Goal: Information Seeking & Learning: Learn about a topic

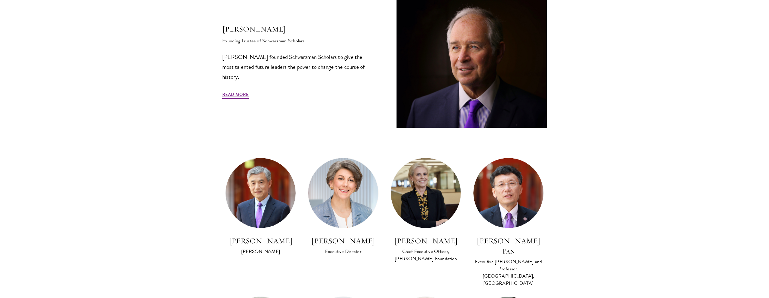
scroll to position [231, 0]
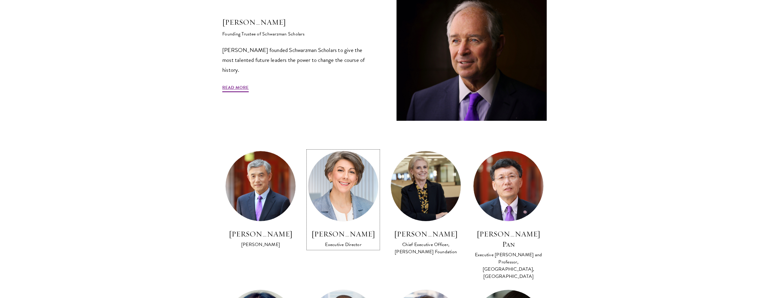
click at [346, 208] on img at bounding box center [343, 186] width 77 height 77
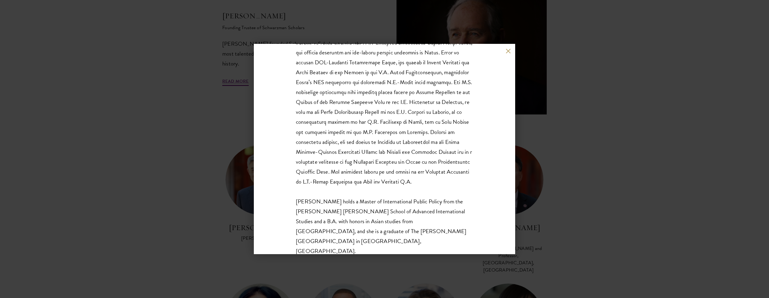
scroll to position [239, 0]
click at [506, 51] on button at bounding box center [508, 50] width 5 height 5
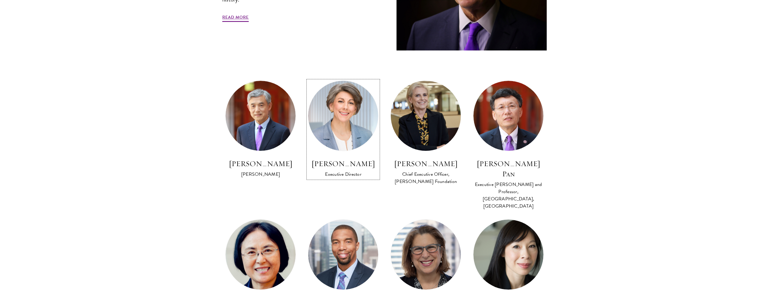
scroll to position [302, 0]
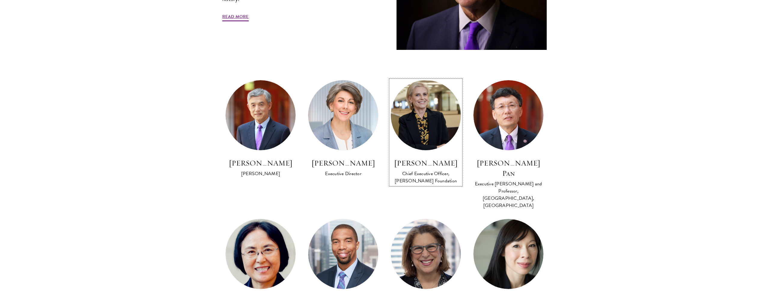
click at [424, 124] on img at bounding box center [425, 115] width 77 height 77
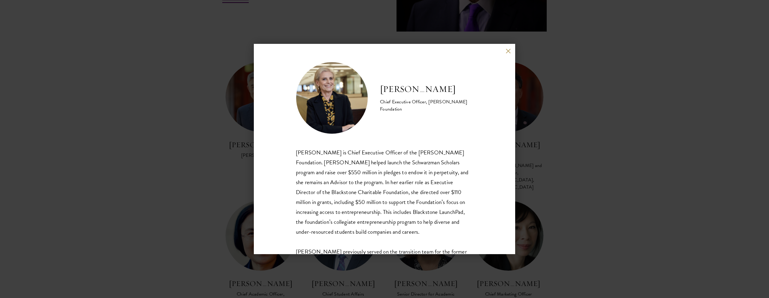
click at [509, 50] on button at bounding box center [508, 50] width 5 height 5
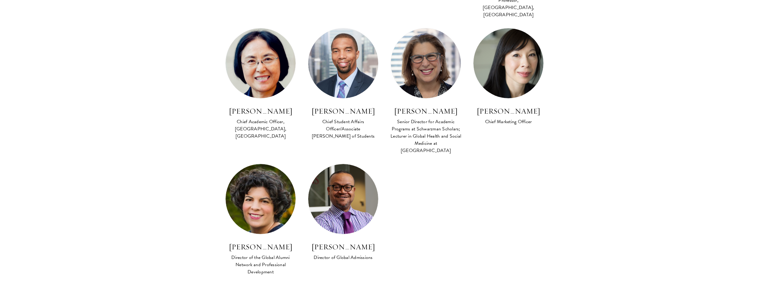
scroll to position [517, 0]
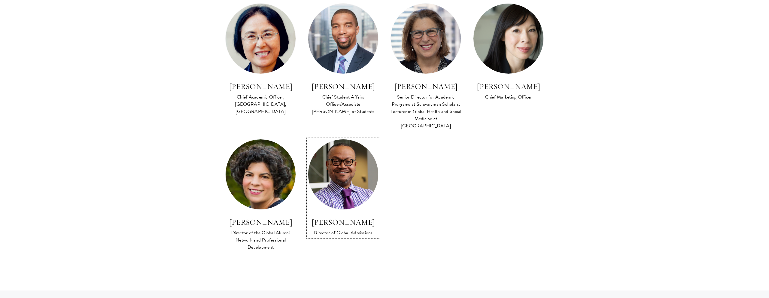
click at [349, 169] on img at bounding box center [343, 174] width 77 height 77
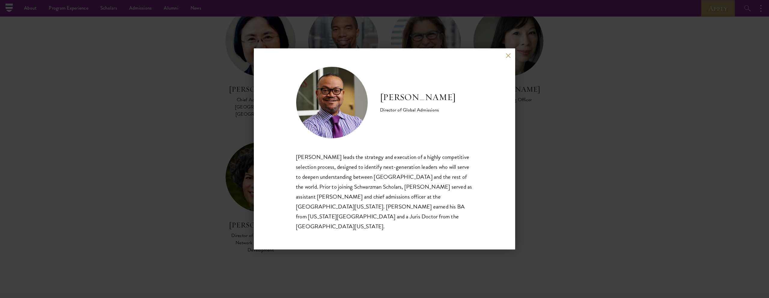
scroll to position [521, 0]
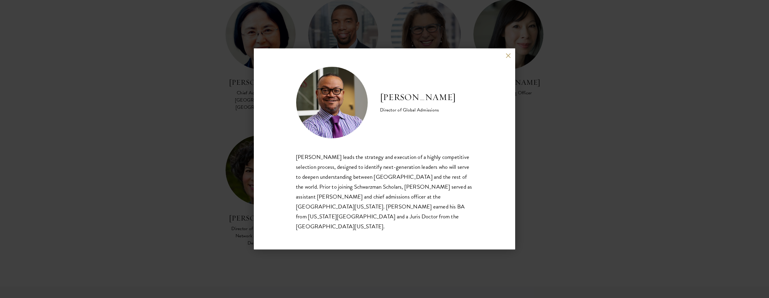
click at [508, 58] on button at bounding box center [508, 55] width 5 height 5
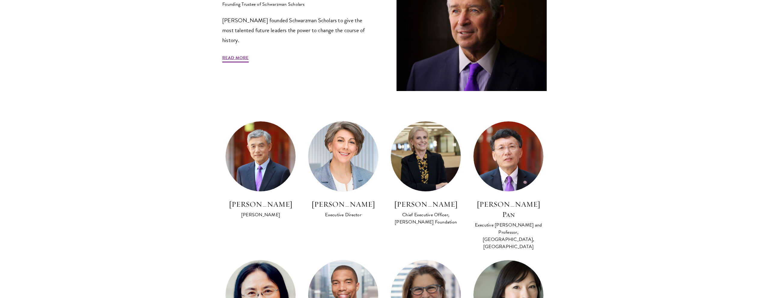
scroll to position [263, 0]
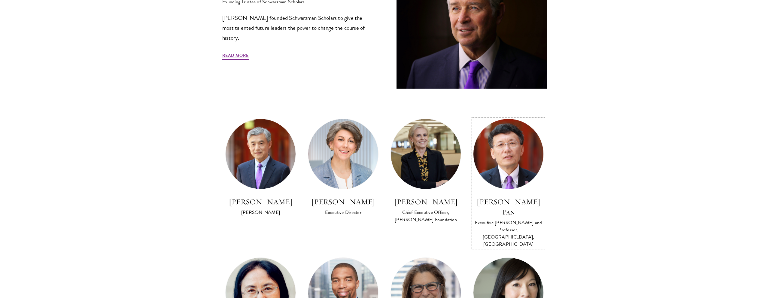
click at [508, 163] on img at bounding box center [508, 154] width 77 height 77
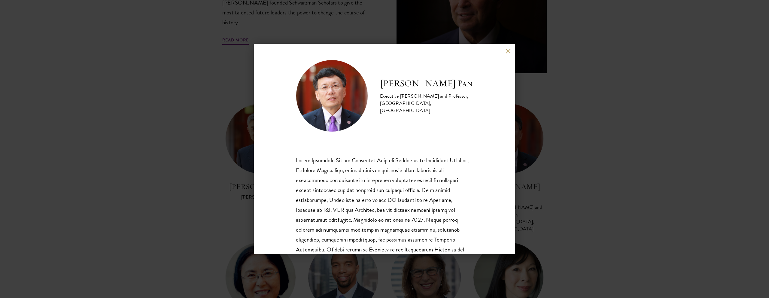
scroll to position [2, 0]
click at [506, 55] on div "David Q. Pan Executive Dean and Professor, Schwarzman College, Tsinghua Univers…" at bounding box center [384, 149] width 261 height 210
click at [507, 52] on button at bounding box center [508, 50] width 5 height 5
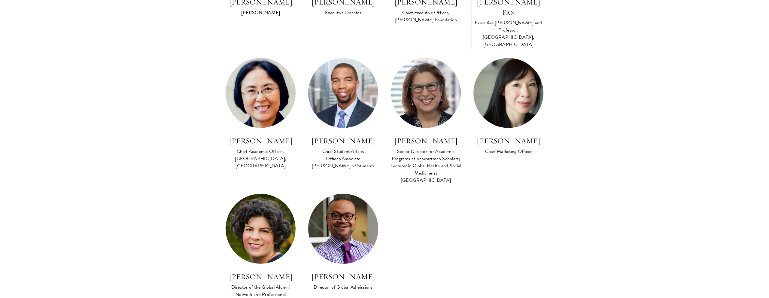
scroll to position [463, 0]
click at [342, 209] on img at bounding box center [343, 228] width 77 height 77
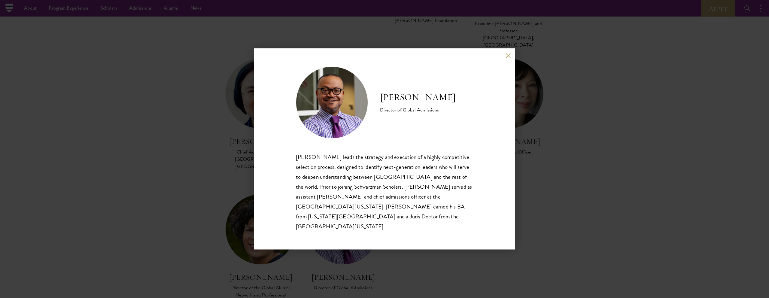
scroll to position [460, 0]
click at [510, 58] on button at bounding box center [508, 55] width 5 height 5
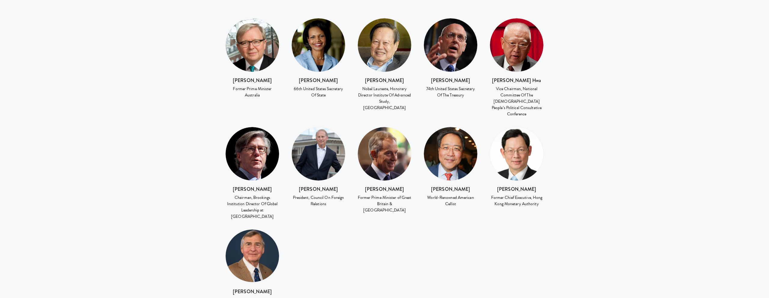
scroll to position [881, 0]
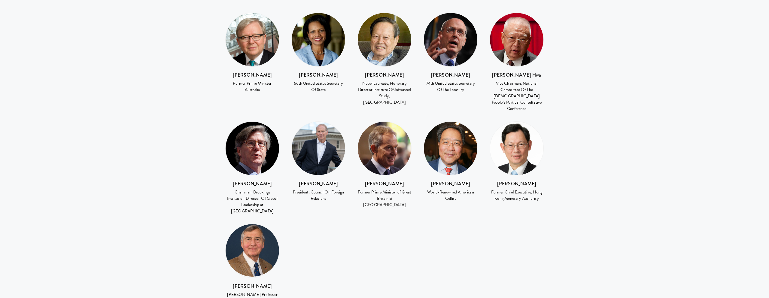
click at [381, 180] on h3 "Tony Blair" at bounding box center [384, 183] width 54 height 7
copy div "Tony Blair"
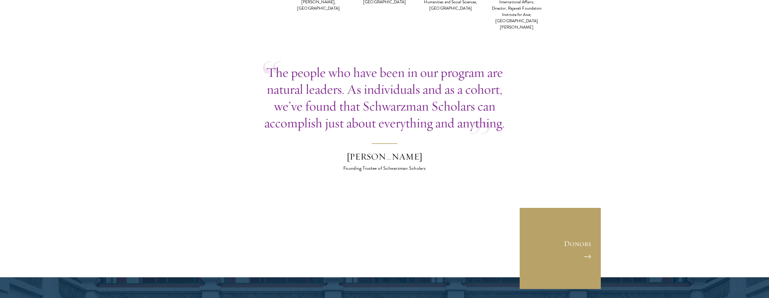
scroll to position [1757, 0]
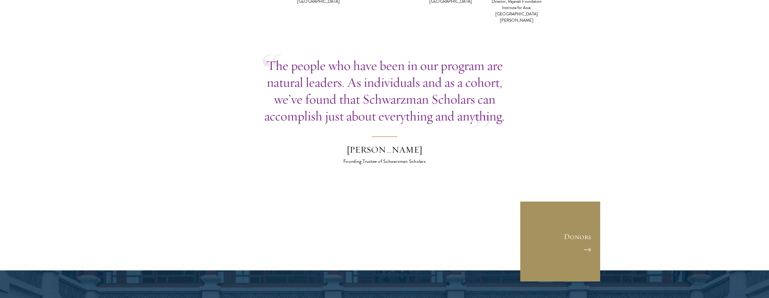
click at [584, 201] on link "Donors" at bounding box center [560, 241] width 81 height 81
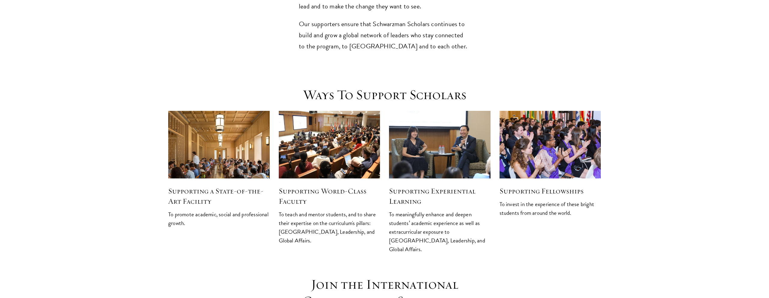
scroll to position [671, 0]
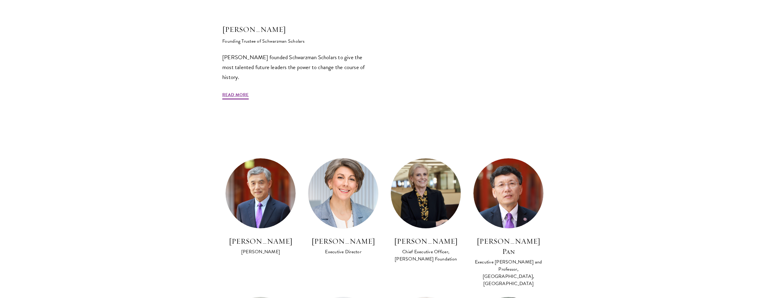
scroll to position [224, 0]
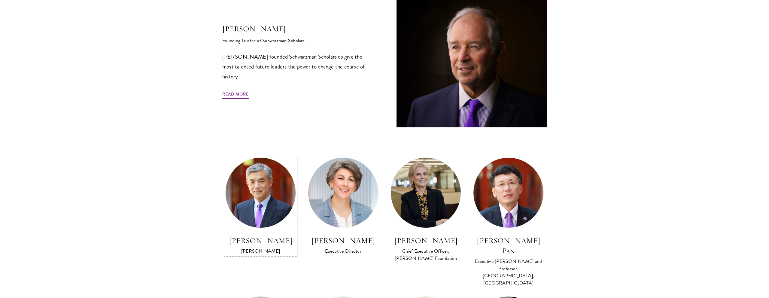
click at [265, 187] on img at bounding box center [260, 192] width 77 height 77
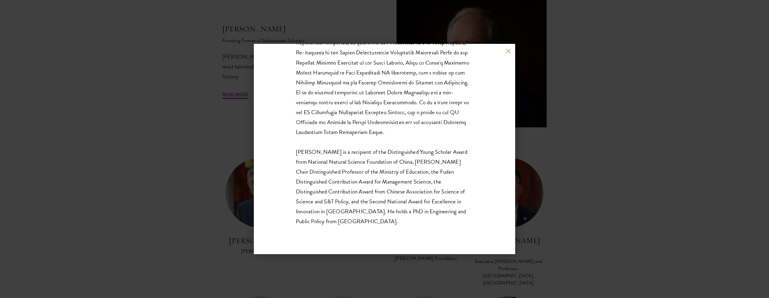
scroll to position [232, 0]
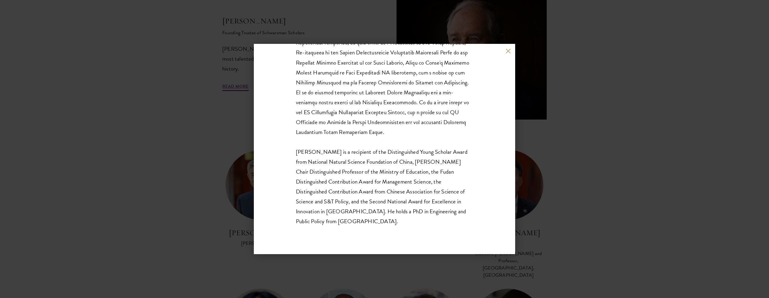
click at [508, 52] on button at bounding box center [508, 50] width 5 height 5
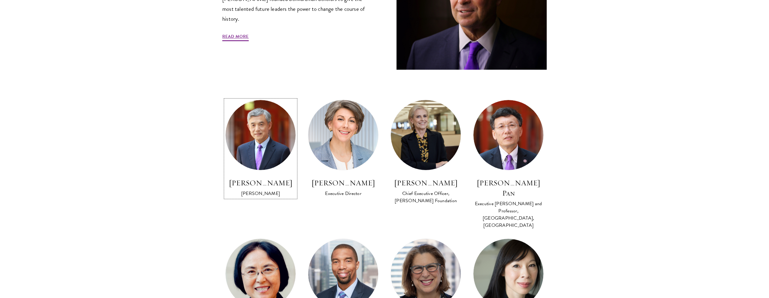
scroll to position [287, 0]
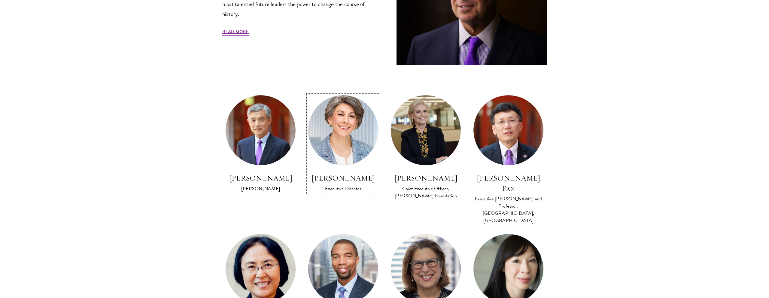
click at [348, 150] on img at bounding box center [343, 130] width 77 height 77
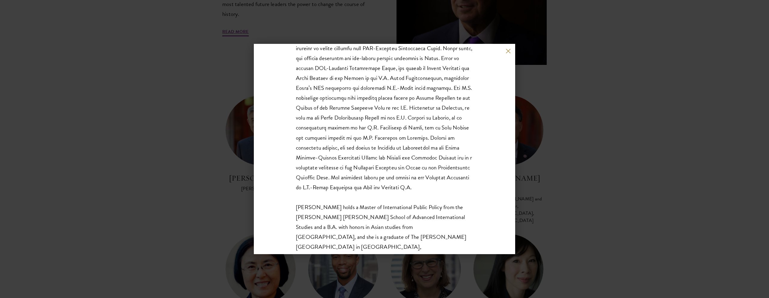
scroll to position [130, 0]
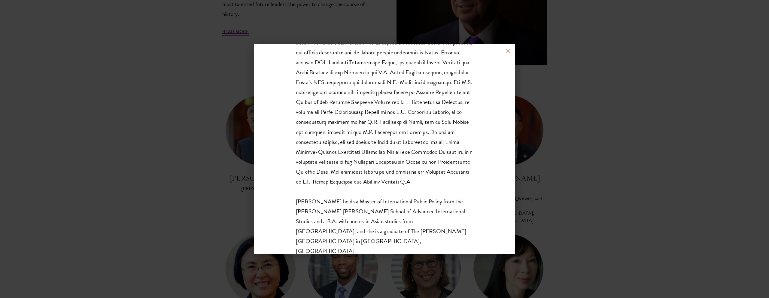
click at [506, 49] on button at bounding box center [508, 50] width 5 height 5
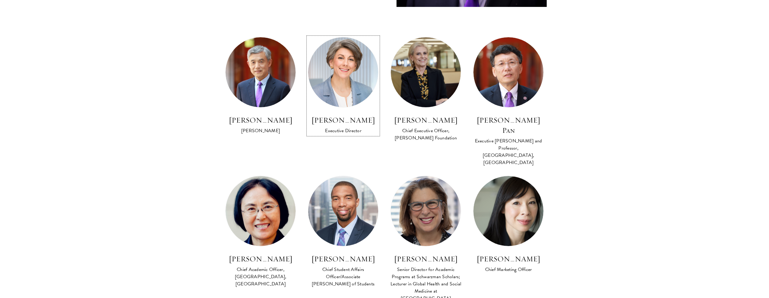
scroll to position [346, 0]
